Goal: Contribute content

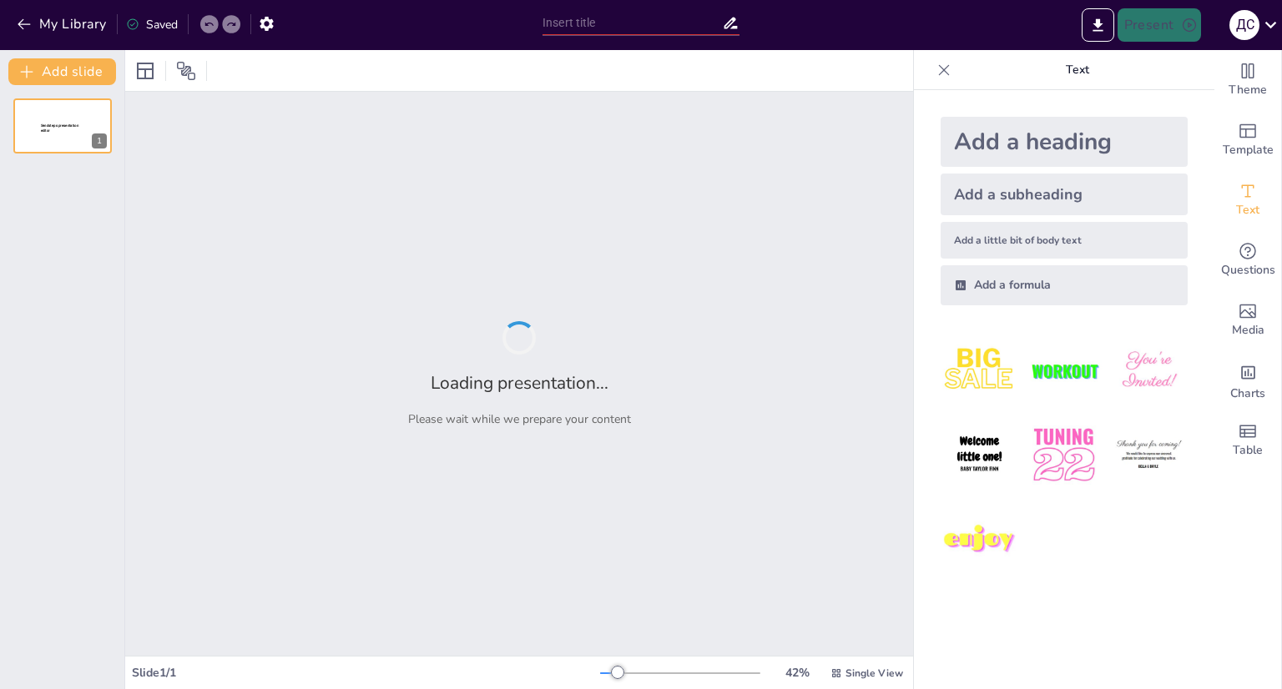
type input "Найбільші вулкани [GEOGRAPHIC_DATA]"
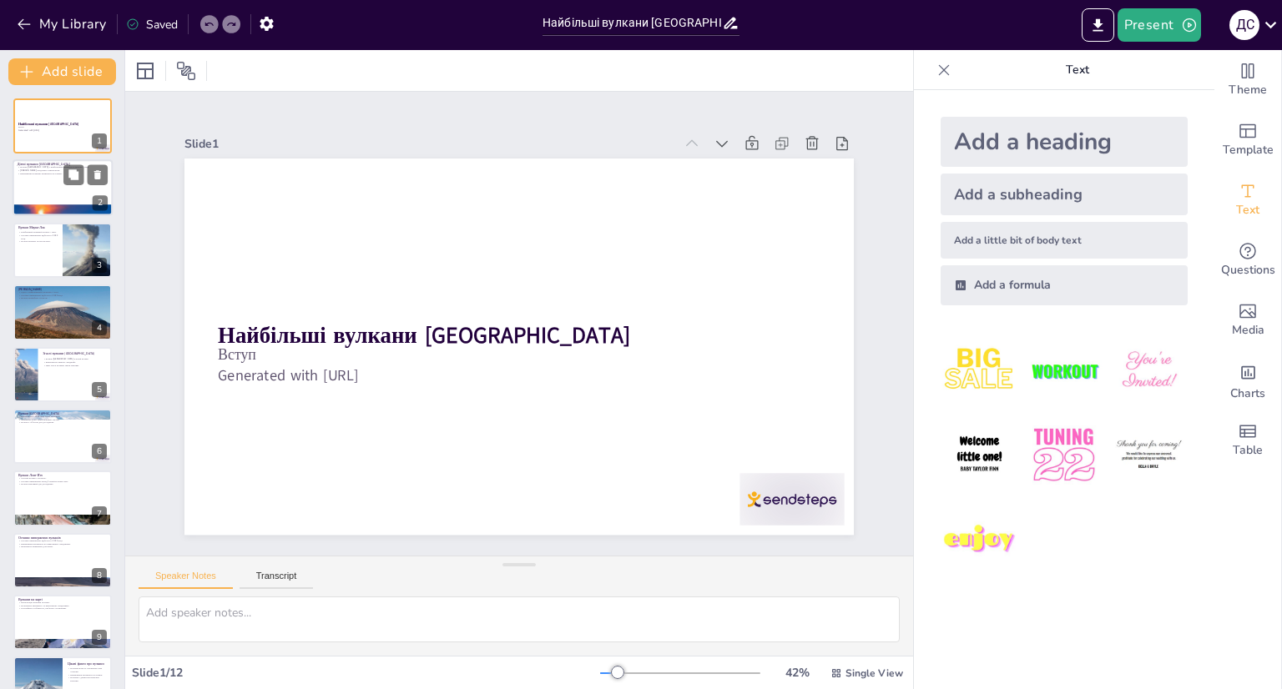
click at [20, 198] on div at bounding box center [63, 188] width 100 height 57
type textarea "Мауна-Лоа, розташований на Гаваях, є найбільшим активним вулканом на планеті, і…"
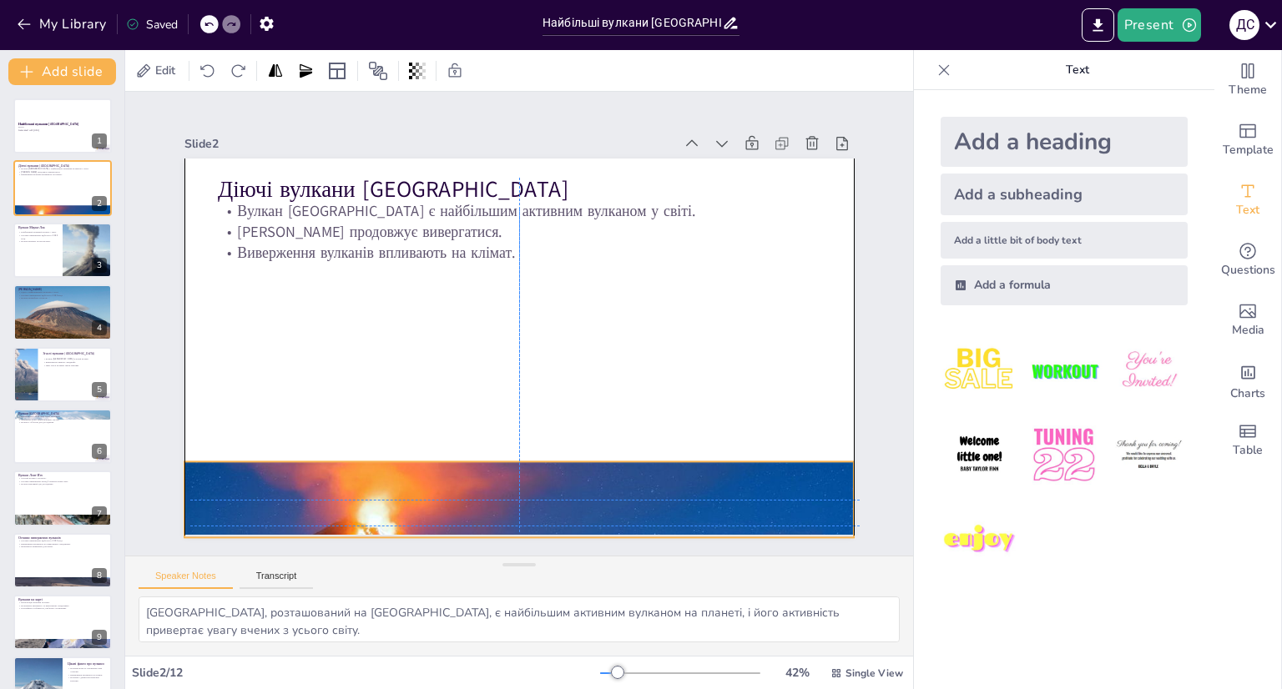
click at [381, 472] on div at bounding box center [518, 500] width 669 height 350
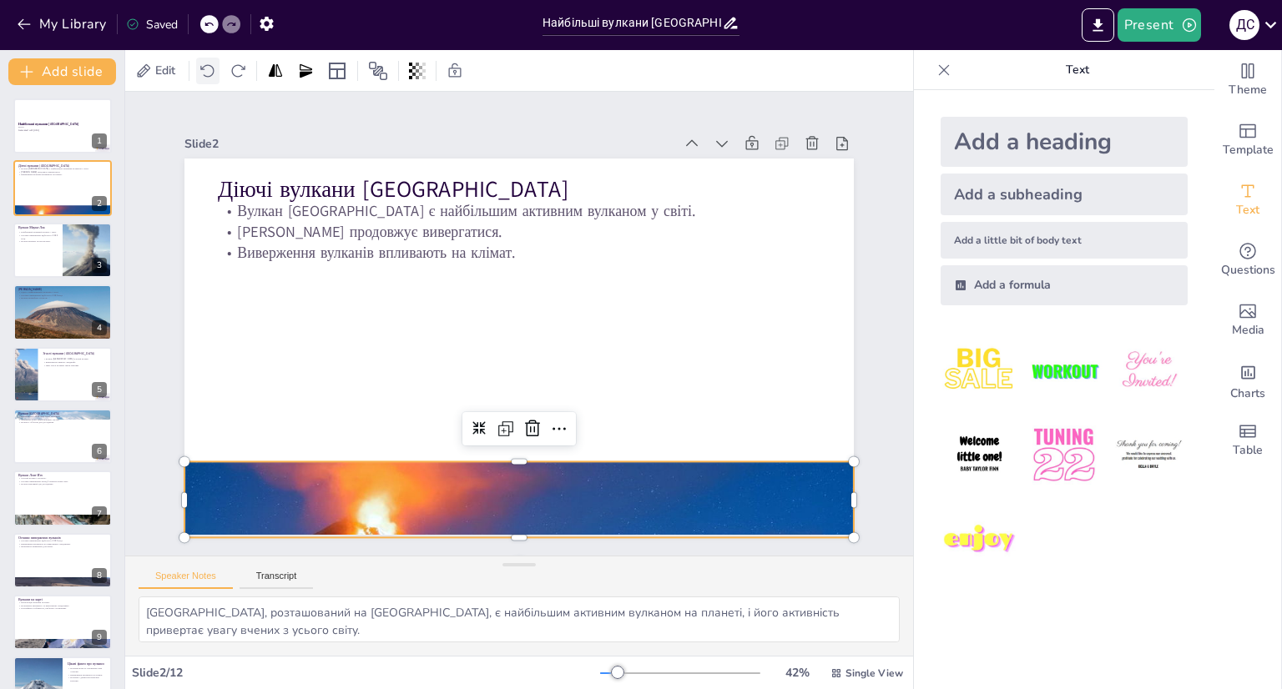
click at [215, 78] on icon at bounding box center [208, 71] width 17 height 17
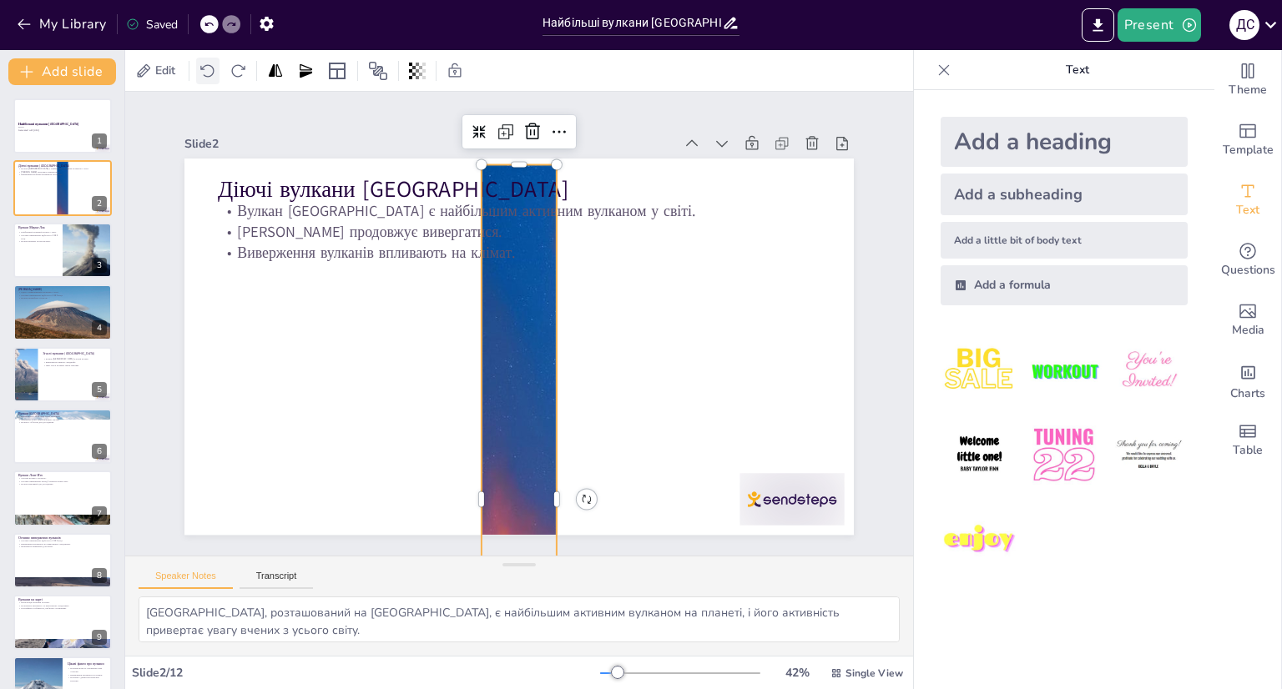
click at [215, 78] on icon at bounding box center [208, 71] width 17 height 17
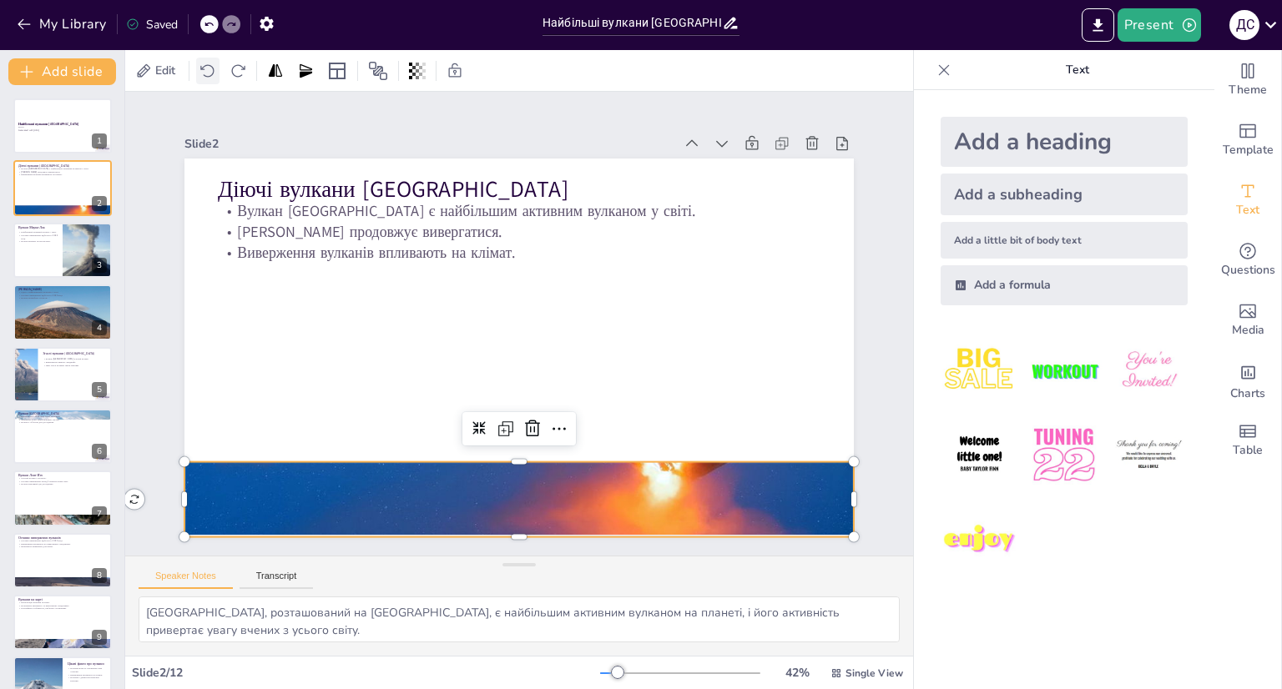
click at [215, 78] on icon at bounding box center [208, 71] width 17 height 17
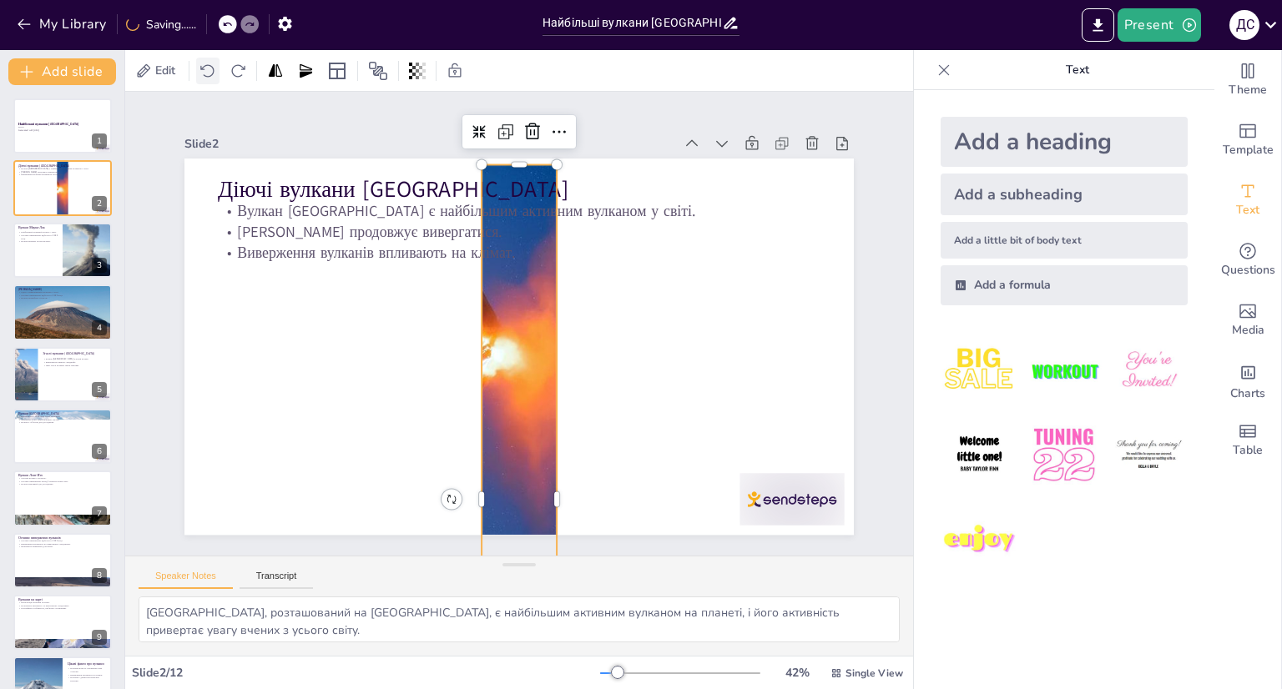
click at [215, 78] on icon at bounding box center [208, 71] width 17 height 17
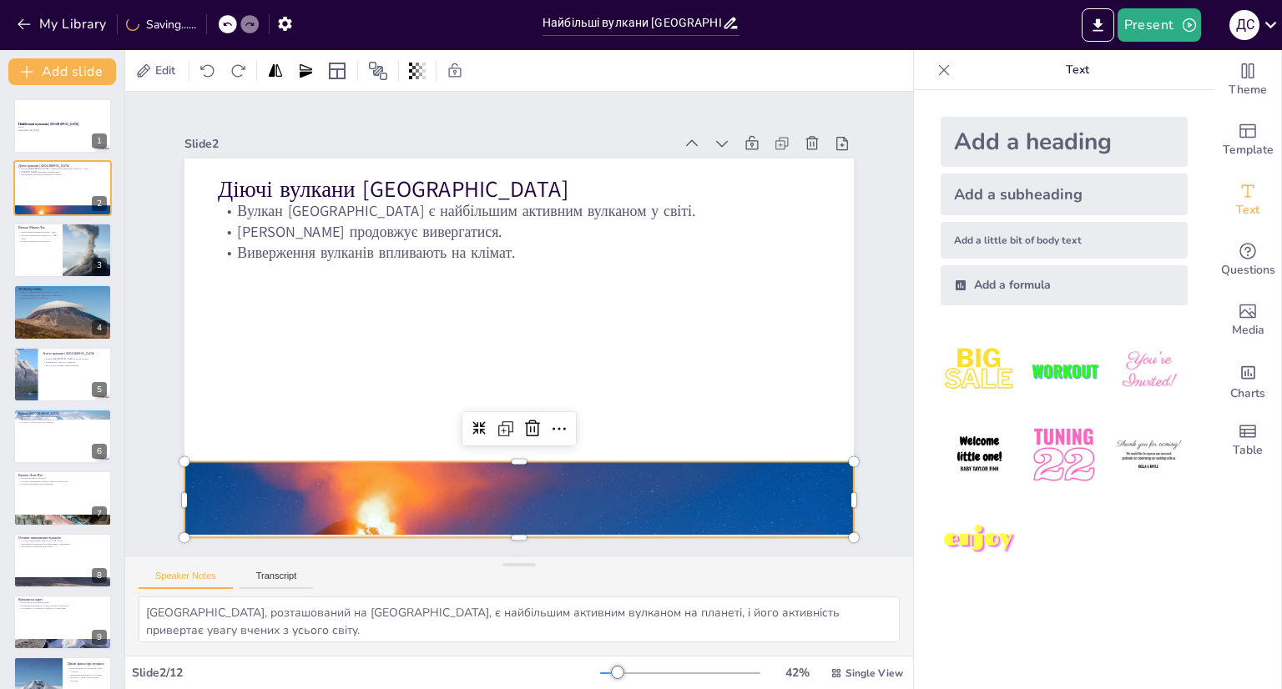
click at [231, 28] on icon at bounding box center [227, 24] width 10 height 10
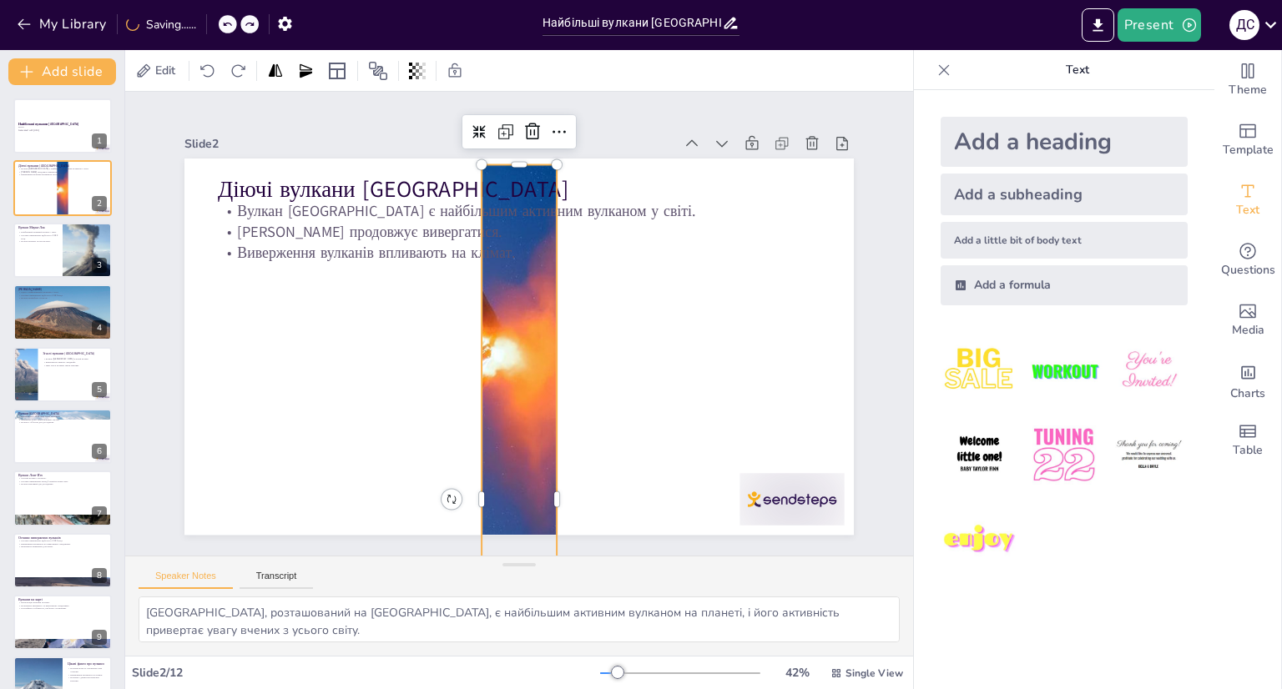
click at [231, 28] on icon at bounding box center [227, 24] width 10 height 10
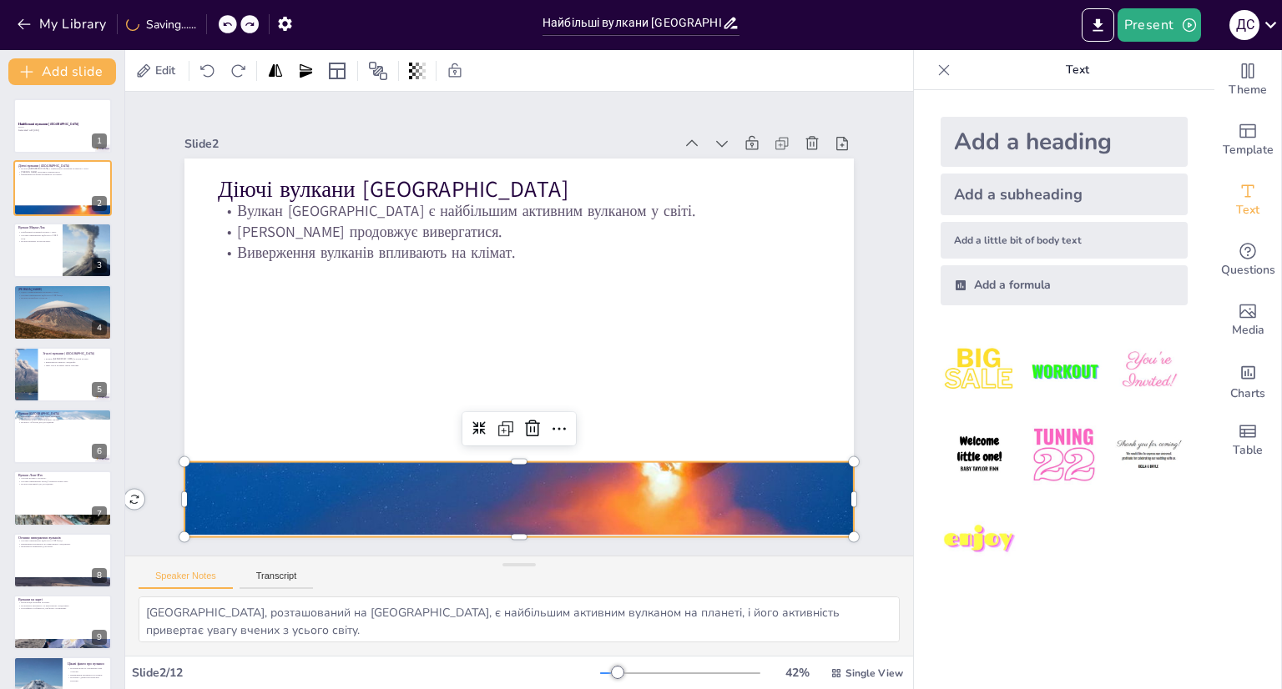
click at [231, 28] on icon at bounding box center [227, 24] width 10 height 10
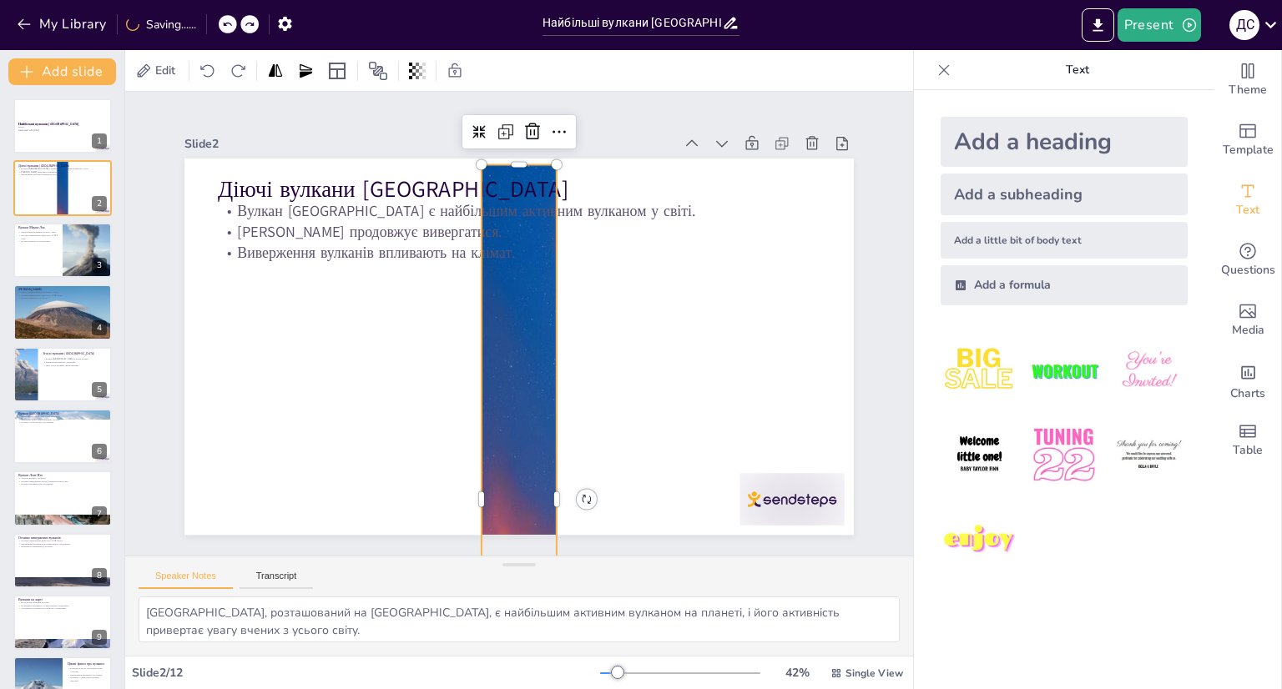
click at [231, 28] on icon at bounding box center [227, 24] width 10 height 10
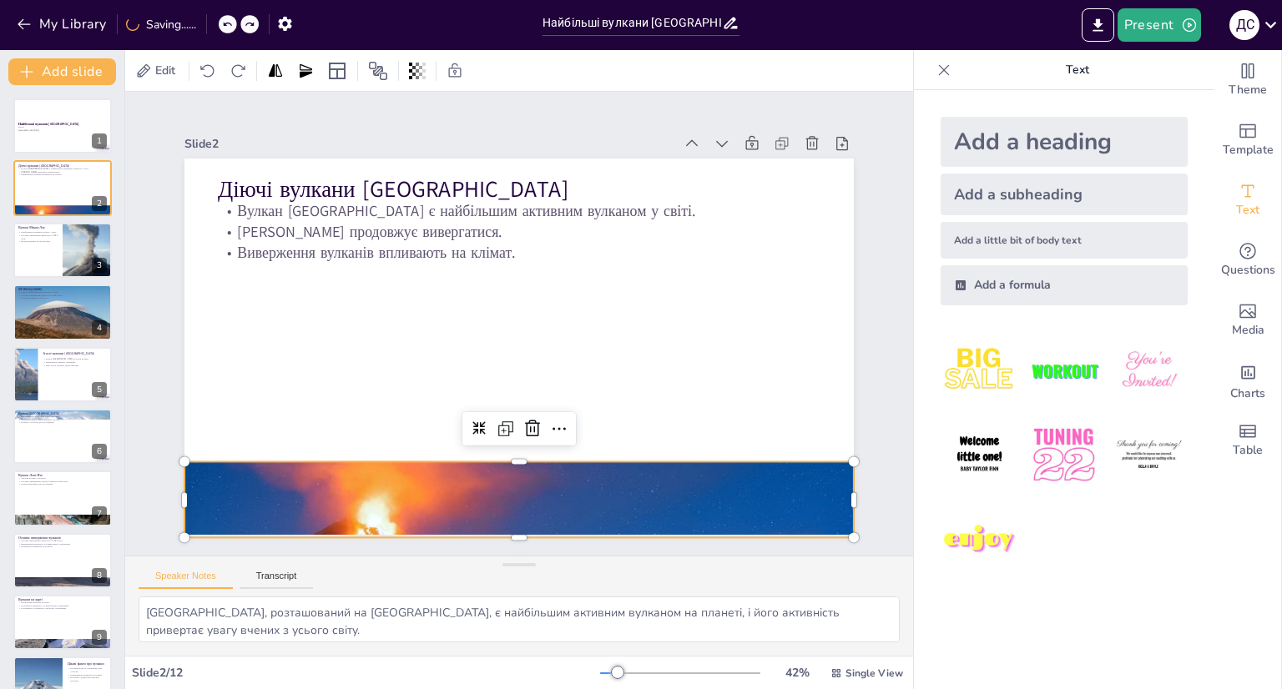
click at [231, 28] on icon at bounding box center [227, 24] width 10 height 10
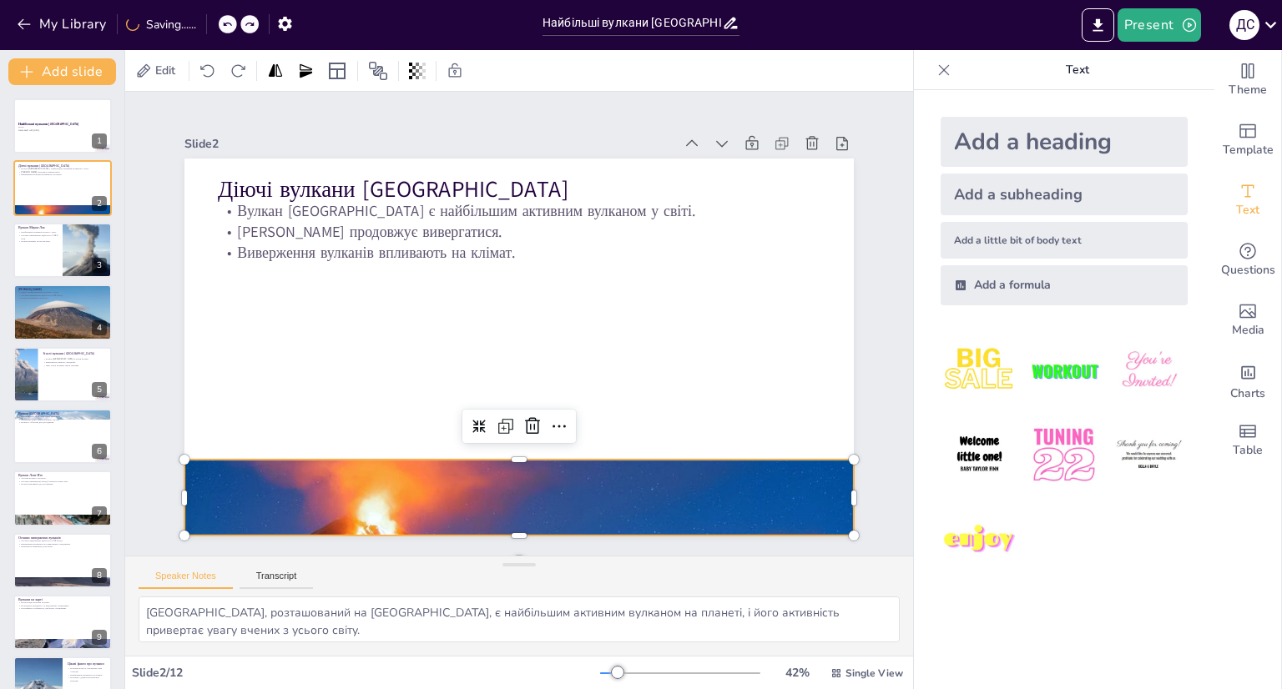
click at [231, 28] on icon at bounding box center [227, 24] width 10 height 10
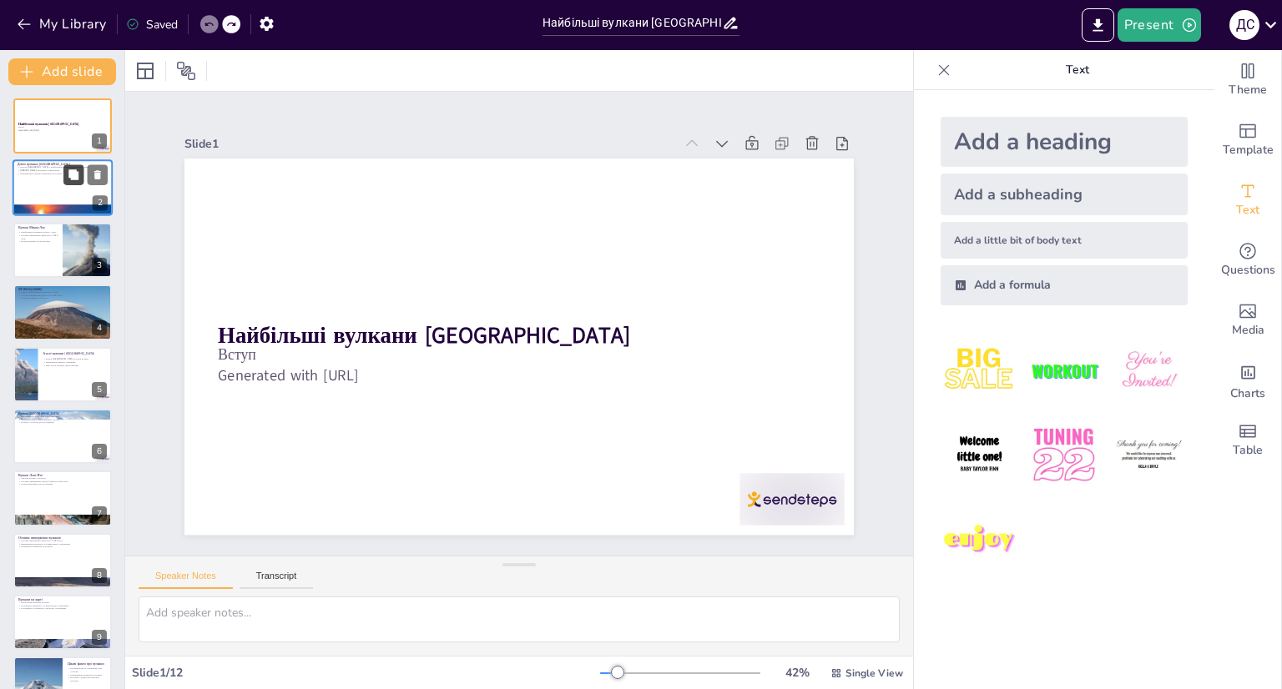
click at [75, 184] on div at bounding box center [63, 188] width 100 height 57
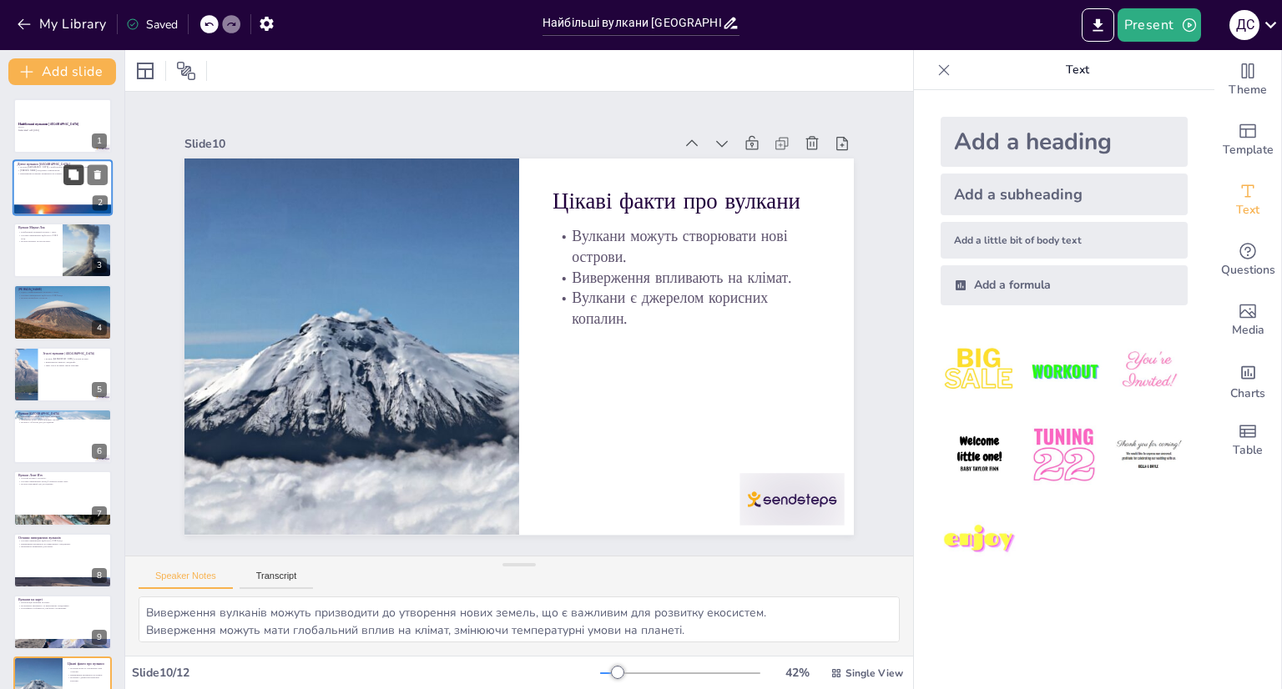
type textarea "Вулкани є важливими для науки, оскільки їх діяльність надає дані про геологічні…"
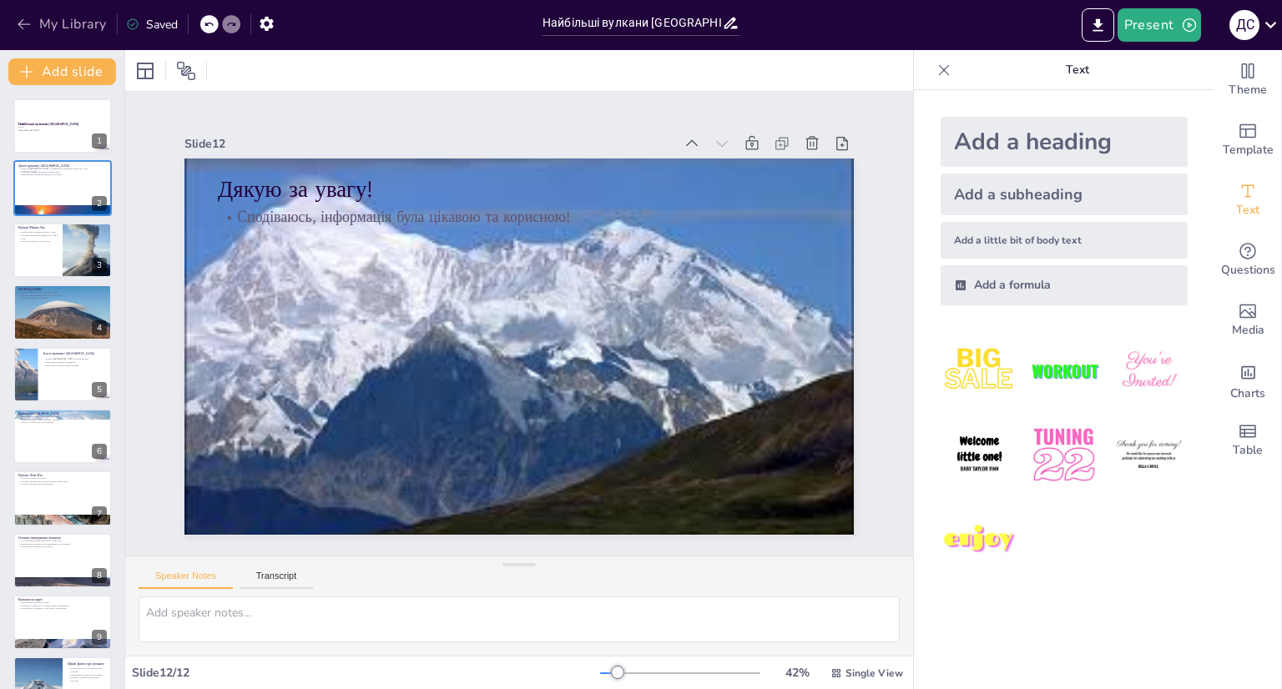
click at [17, 21] on icon "button" at bounding box center [24, 24] width 17 height 17
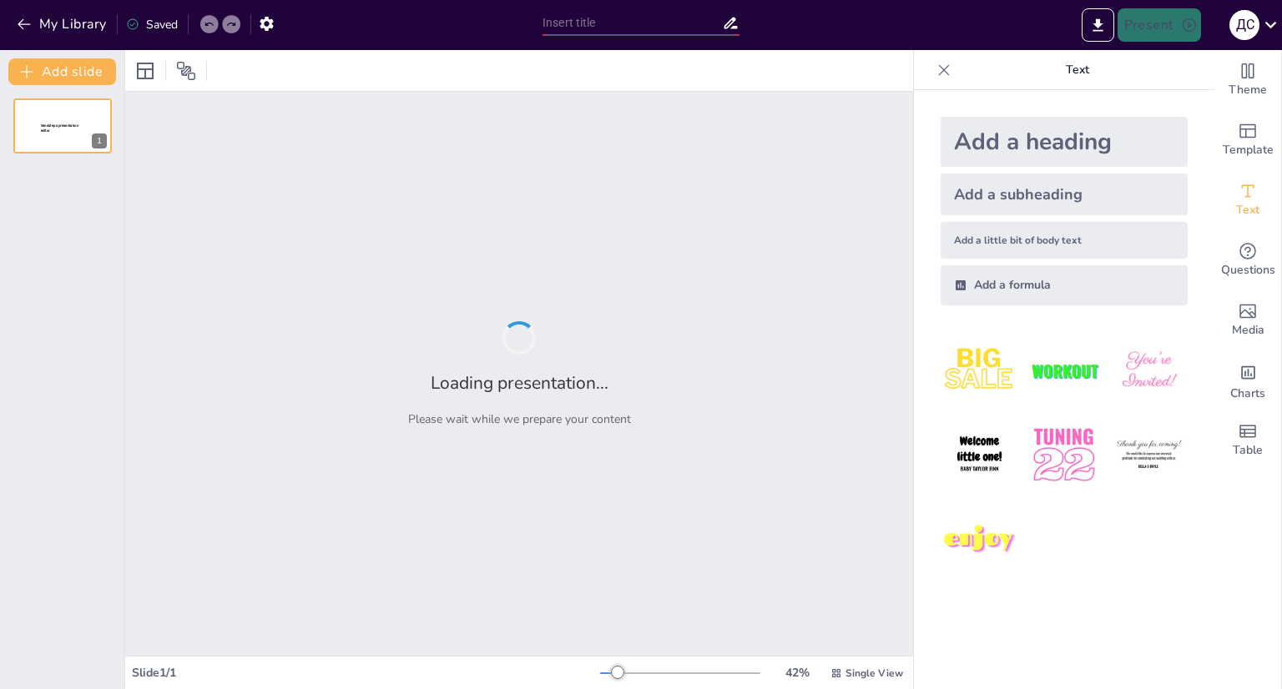
type input "Найбільші вулкани [GEOGRAPHIC_DATA]"
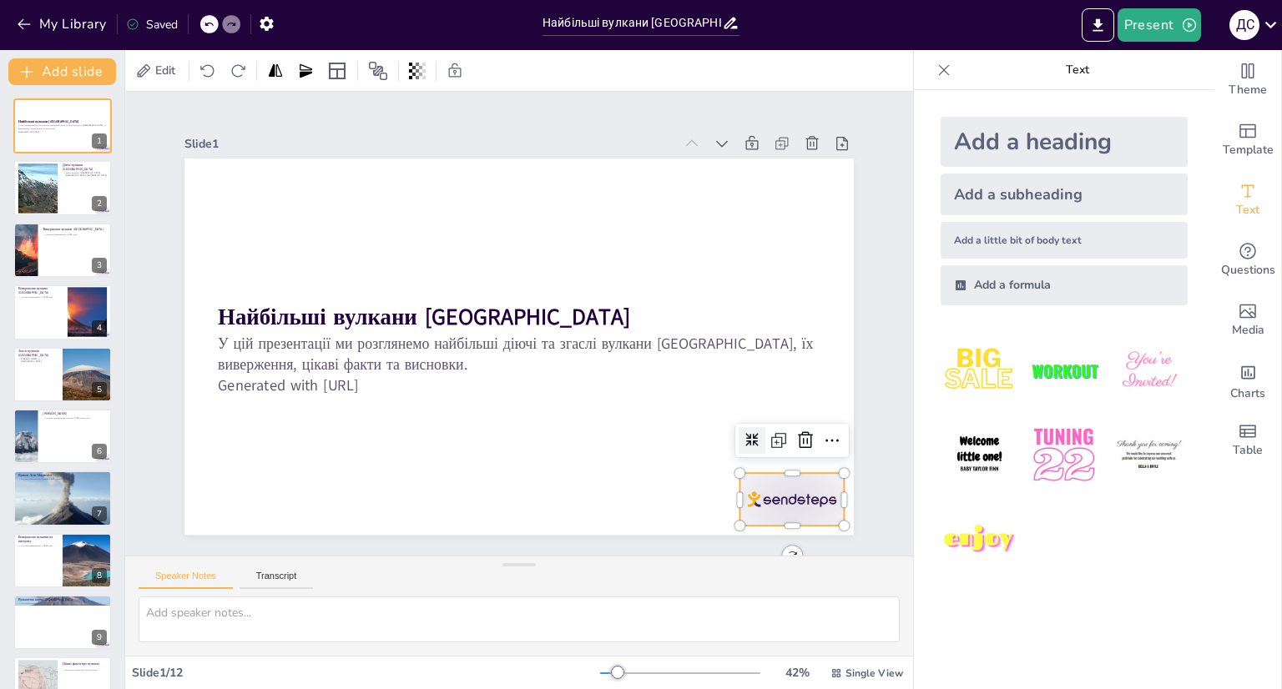
click at [783, 534] on div at bounding box center [725, 575] width 116 height 82
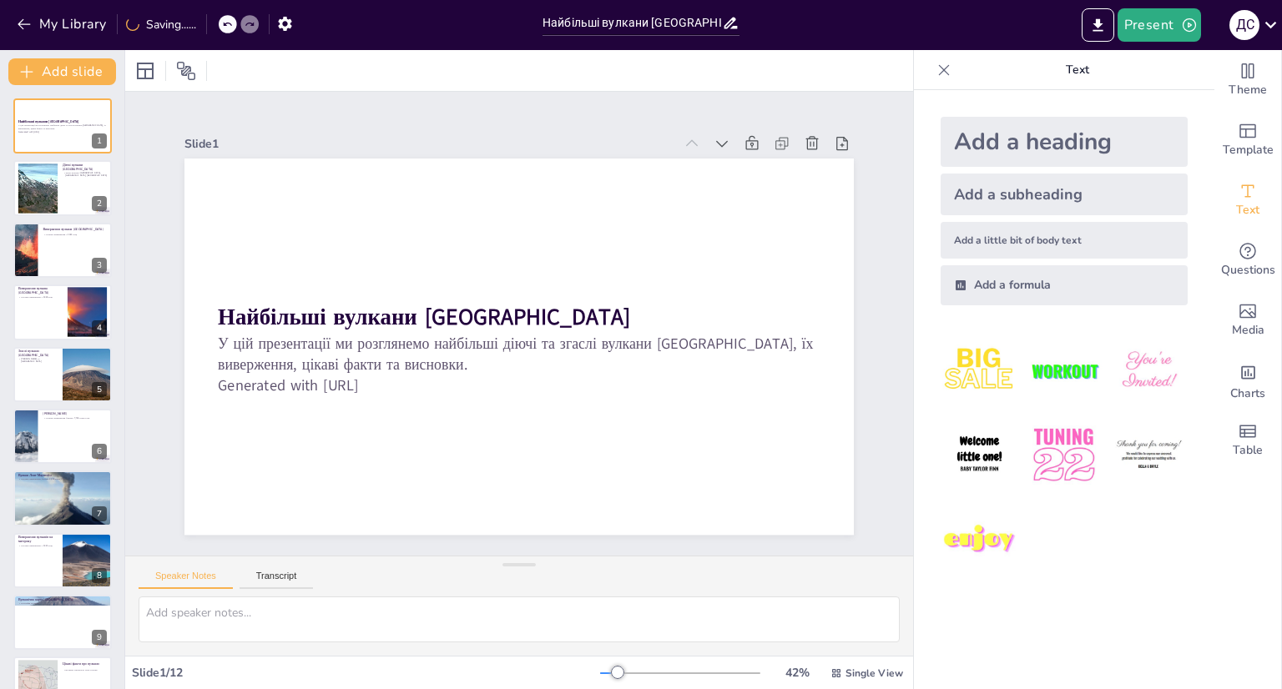
click at [222, 19] on div at bounding box center [228, 24] width 18 height 18
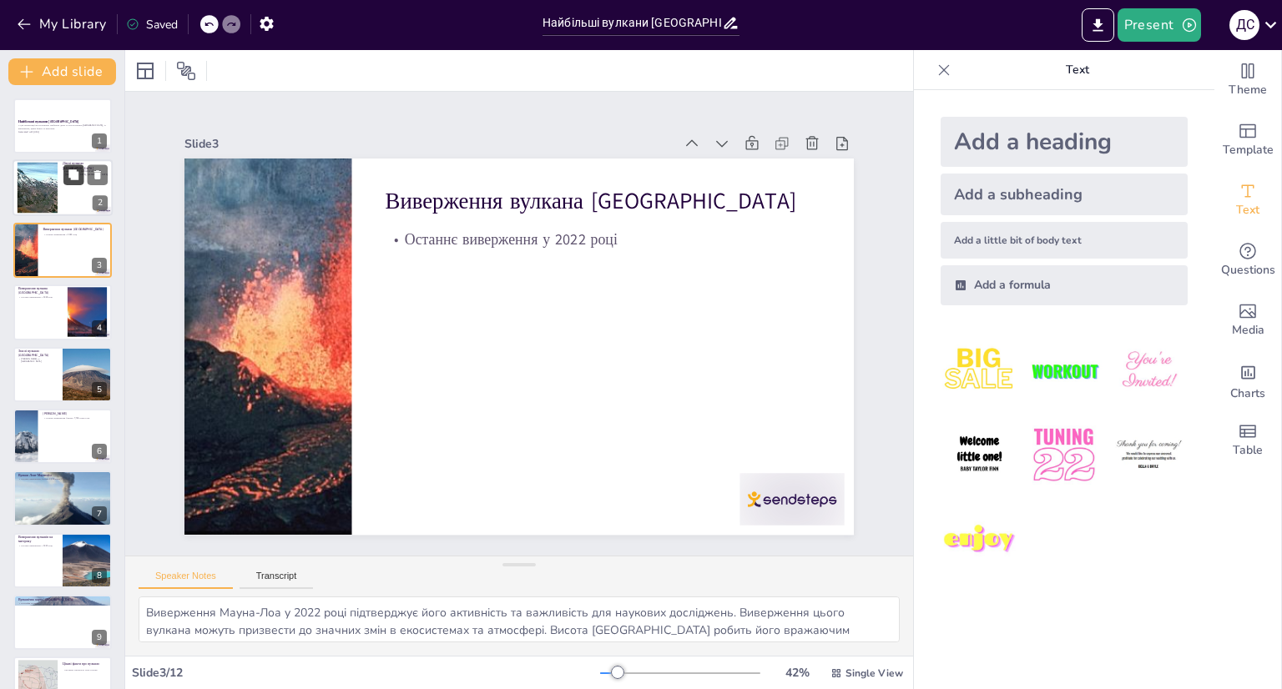
type textarea "Мауна-Лоа є найбільшим активним вулканом у світі, що робить його важливим об'єк…"
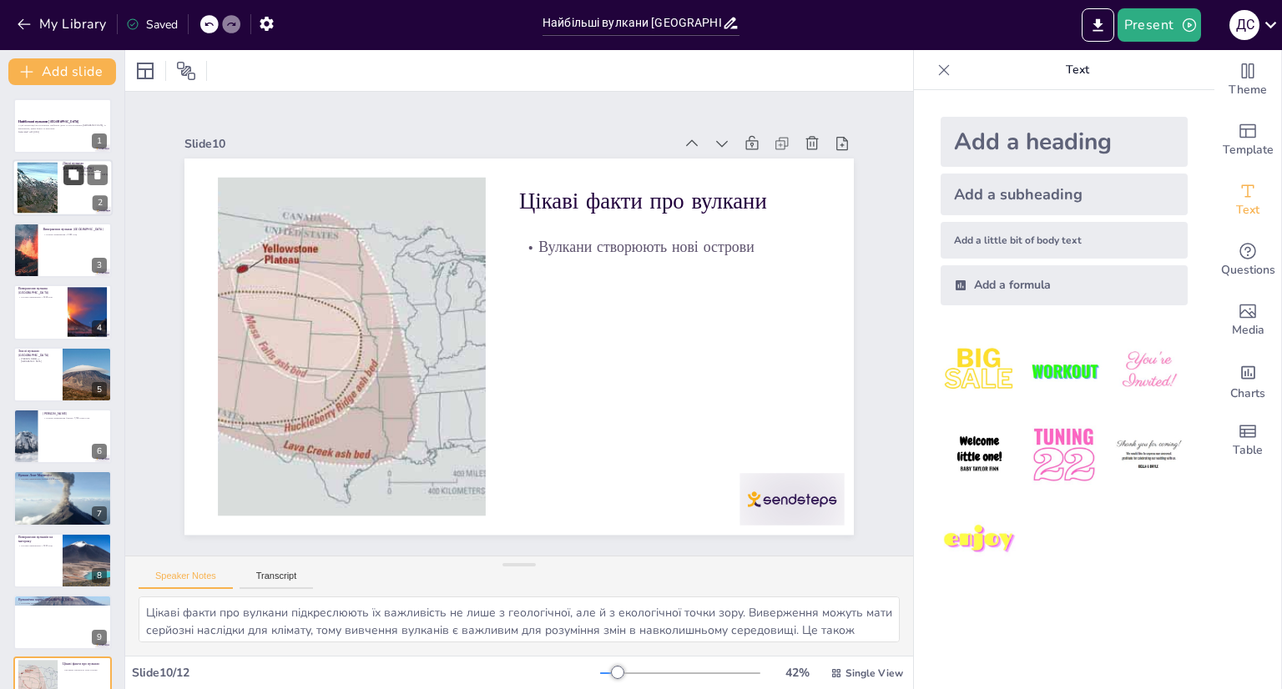
type textarea "Висновок підкреслює важливість вулканів у природних системах. Вони не лише форм…"
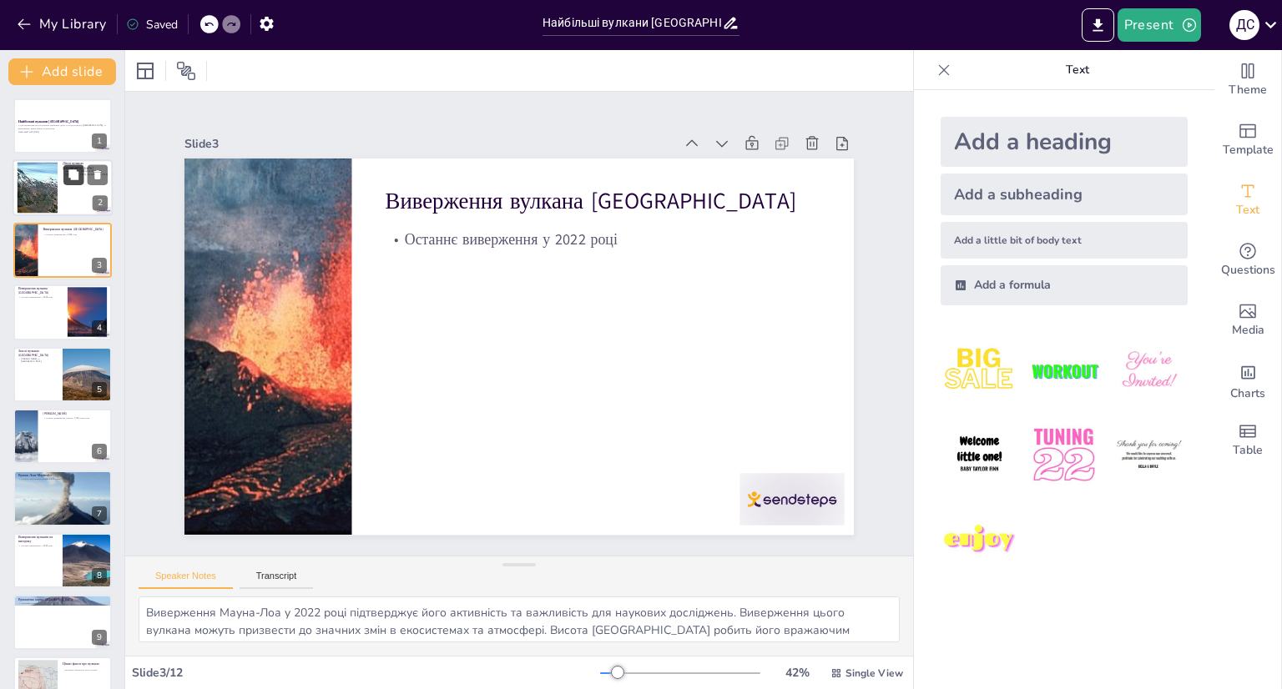
type textarea "Мауна-Лоа є найбільшим активним вулканом у світі, що робить його важливим об'єк…"
